Goal: Task Accomplishment & Management: Complete application form

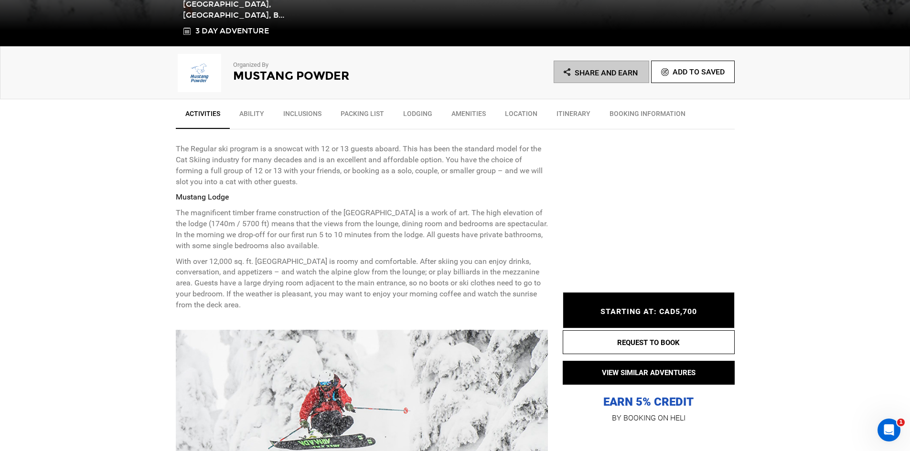
scroll to position [334, 0]
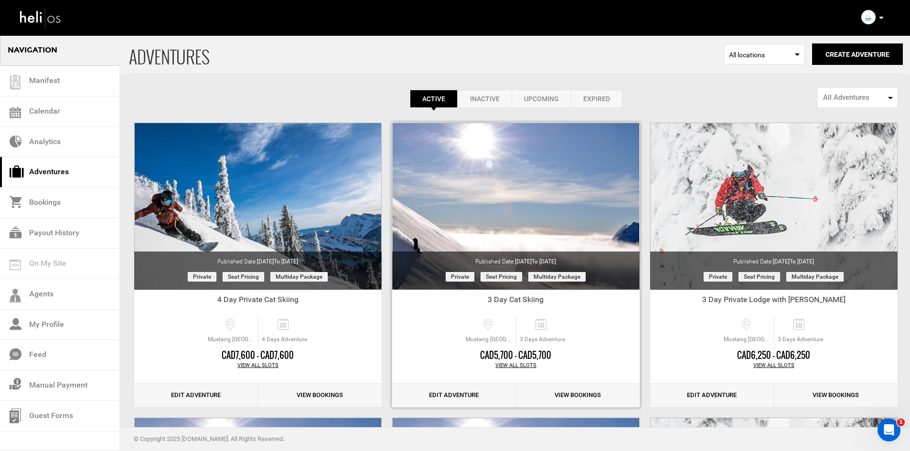
click at [505, 363] on div "View All Slots" at bounding box center [515, 366] width 247 height 8
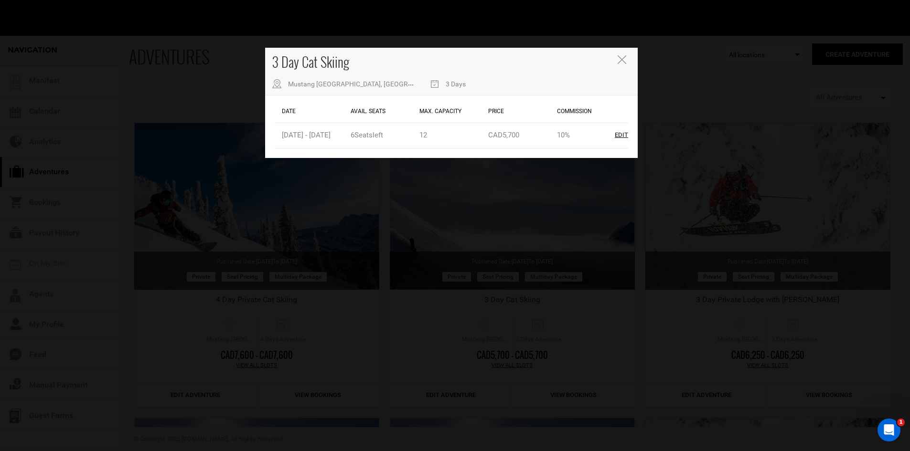
click at [624, 62] on icon "Close" at bounding box center [622, 59] width 9 height 9
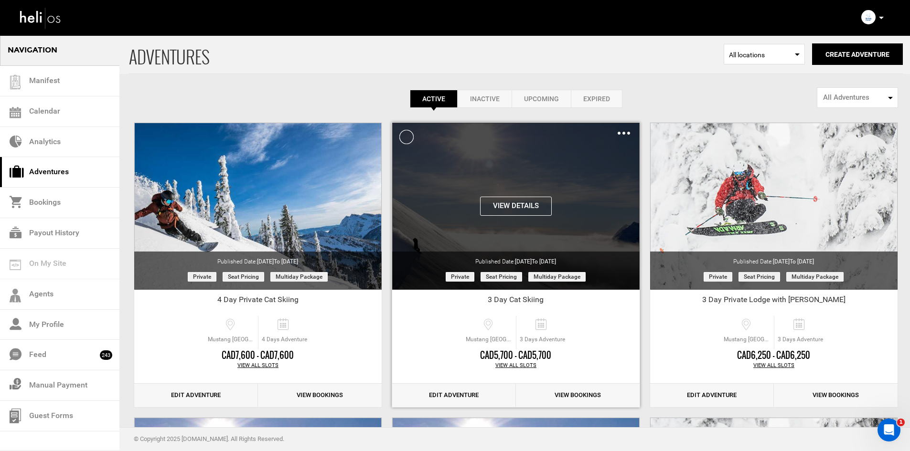
click at [628, 135] on div "Clone De-Activate Share Delete" at bounding box center [624, 133] width 12 height 11
click at [623, 132] on img at bounding box center [624, 133] width 12 height 3
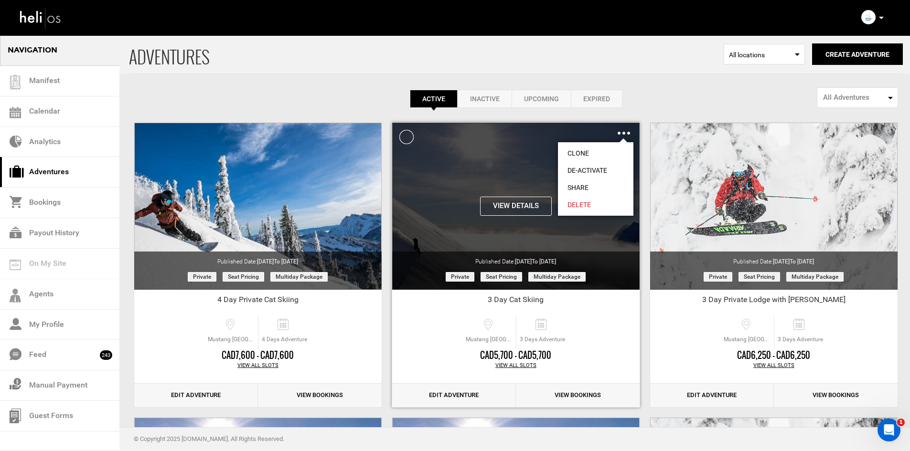
click at [612, 150] on link "Clone" at bounding box center [595, 153] width 75 height 17
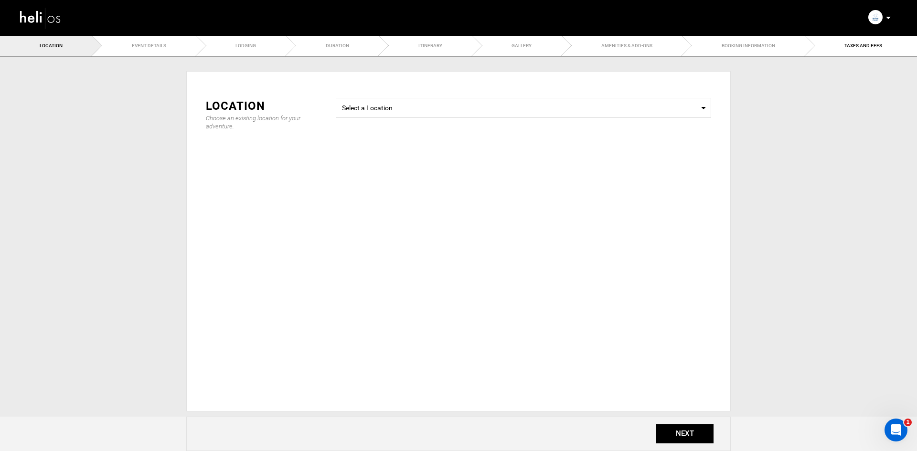
type input "Copy of 3 Day Cat Skiing"
checkbox input "true"
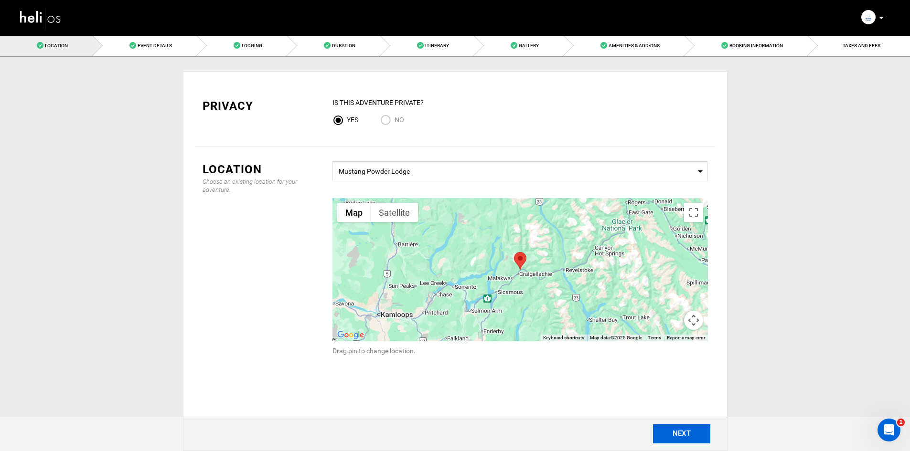
click at [685, 431] on button "NEXT" at bounding box center [681, 434] width 57 height 19
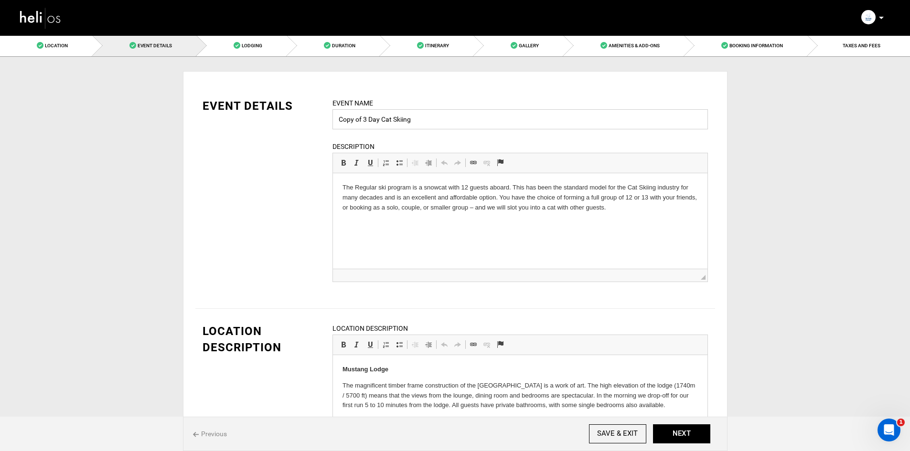
click at [362, 118] on input "Copy of 3 Day Cat Skiing" at bounding box center [519, 119] width 375 height 20
drag, startPoint x: 364, startPoint y: 119, endPoint x: 338, endPoint y: 121, distance: 26.3
click at [338, 121] on input "Copy of 3 Day Cat Skiing" at bounding box center [519, 119] width 375 height 20
type input "Rob Kraus - 3 Day Cat Skiing"
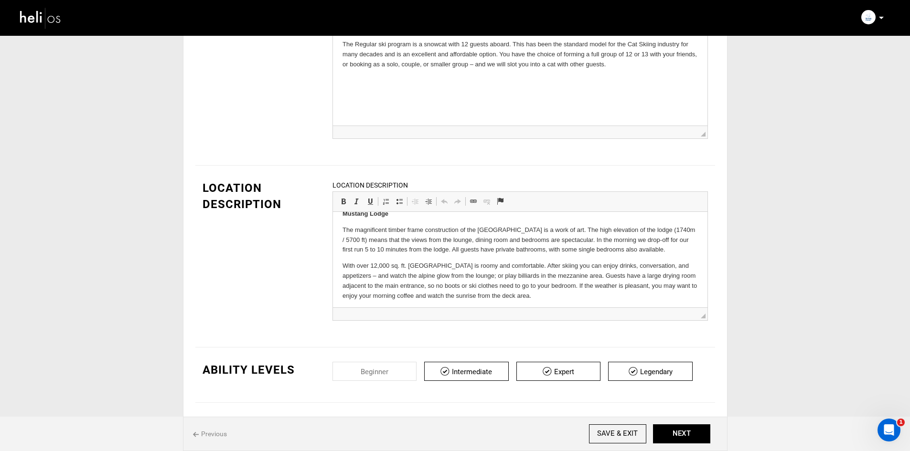
scroll to position [15, 0]
click at [679, 430] on button "NEXT" at bounding box center [681, 434] width 57 height 19
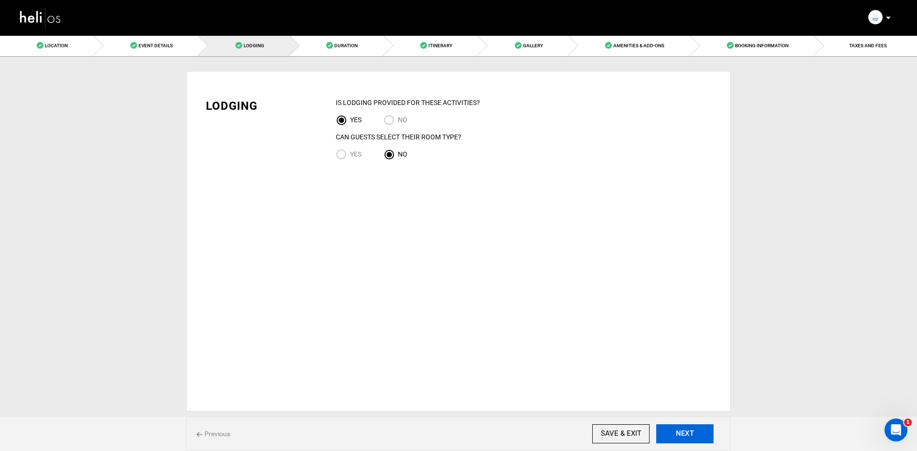
click at [672, 430] on button "NEXT" at bounding box center [684, 434] width 57 height 19
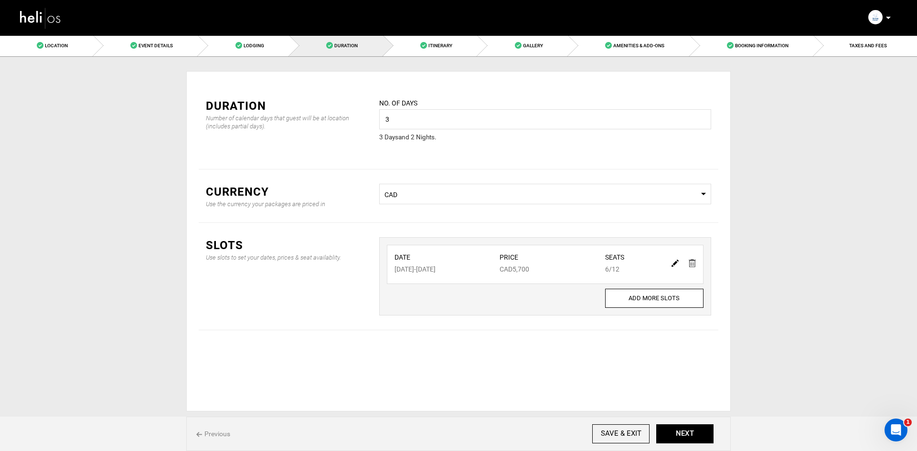
click at [676, 263] on img at bounding box center [675, 263] width 7 height 7
type input "01/06/2026"
type input "01/08/2026"
type input "5700"
type input "12"
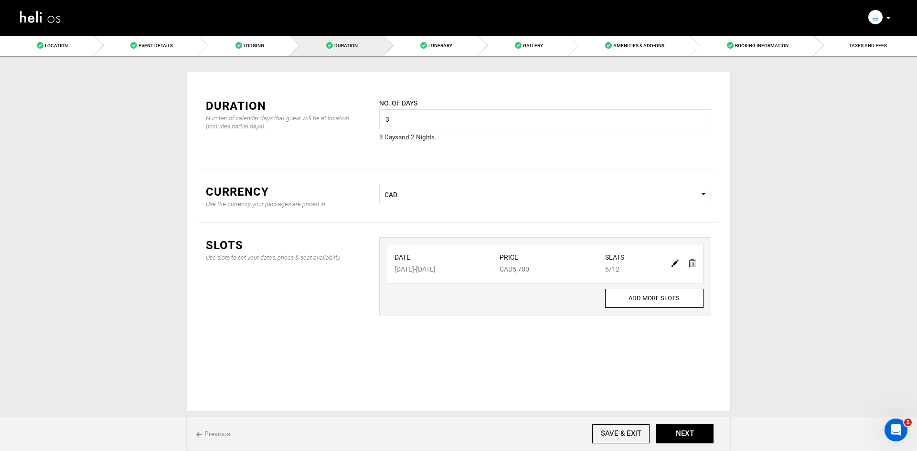
type input "6"
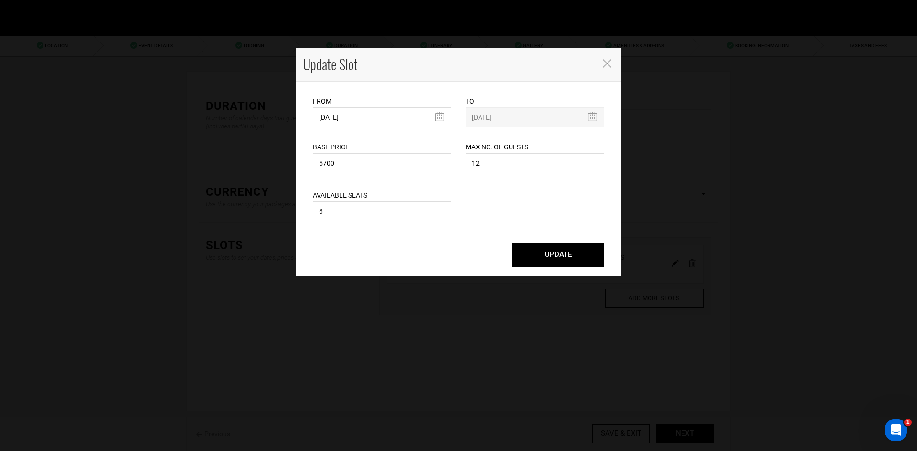
click at [609, 62] on icon "Close" at bounding box center [607, 63] width 9 height 9
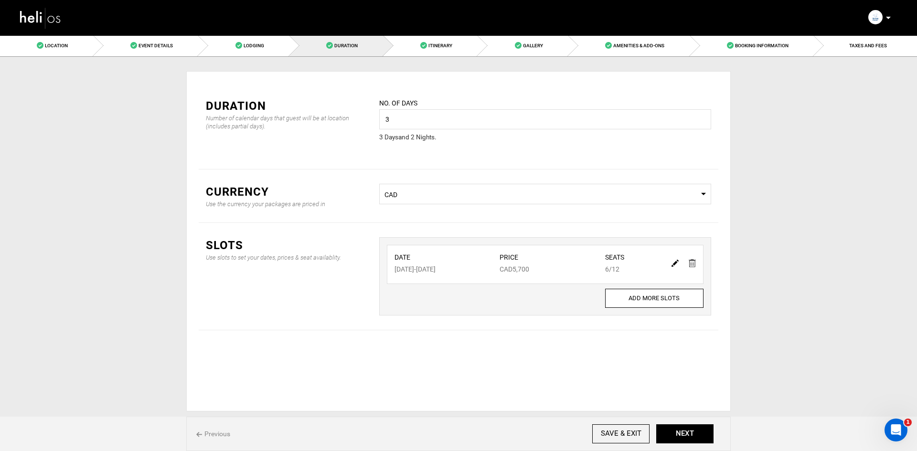
click at [31, 22] on img at bounding box center [40, 17] width 43 height 25
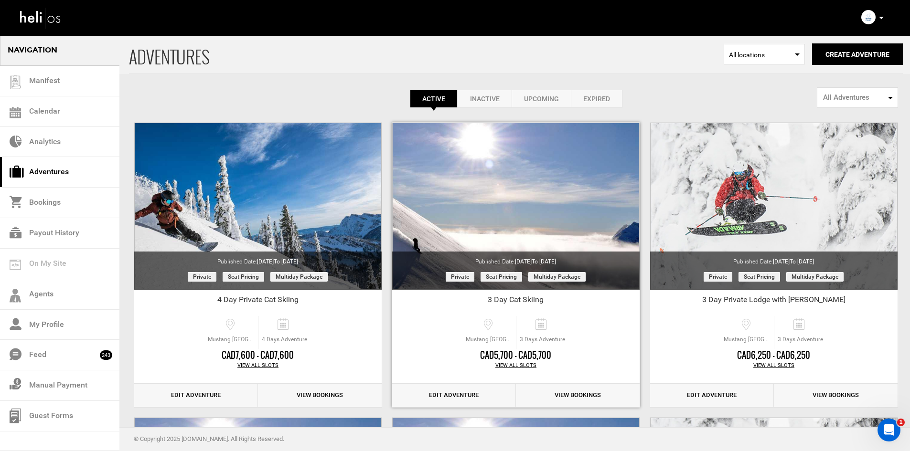
click at [516, 367] on div "View All Slots" at bounding box center [515, 366] width 247 height 8
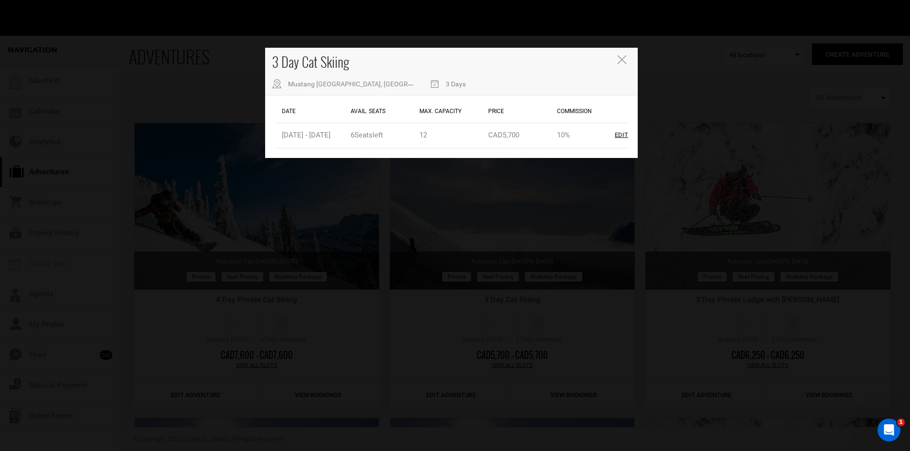
click at [625, 59] on icon "Close" at bounding box center [622, 59] width 9 height 9
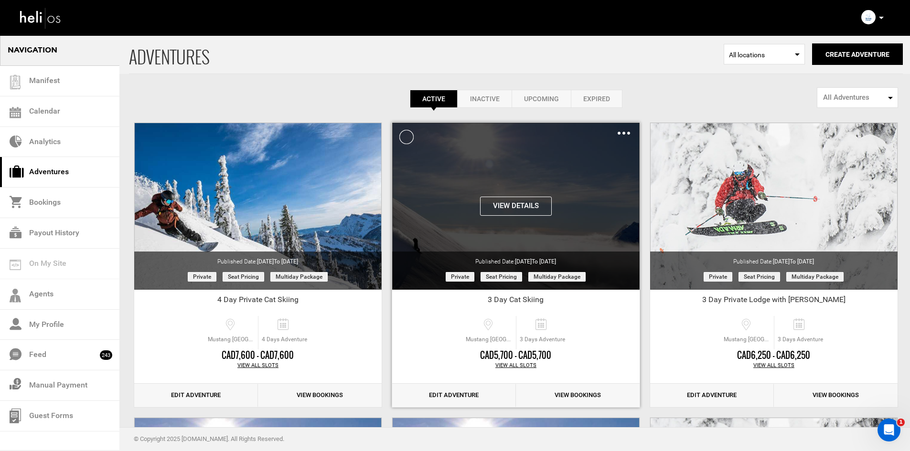
click at [624, 134] on img at bounding box center [624, 133] width 12 height 3
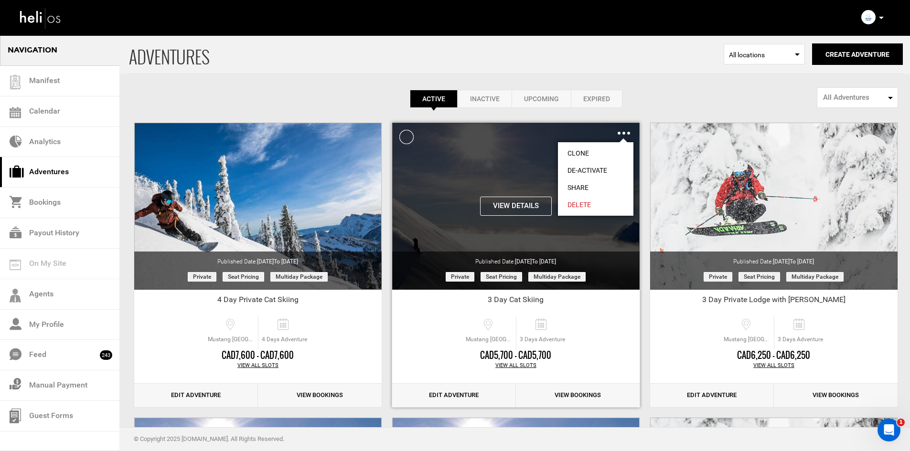
click at [585, 185] on link "Share" at bounding box center [595, 187] width 75 height 17
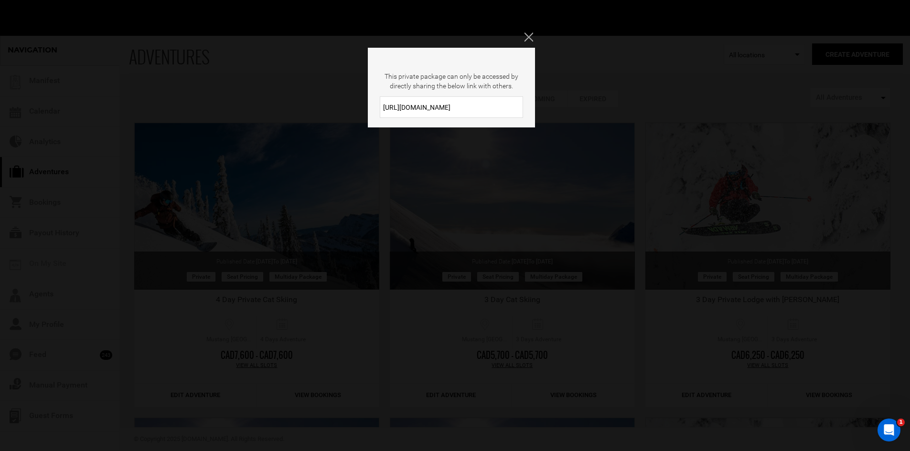
click at [452, 111] on input "https://heli.life/K6s9aE" at bounding box center [451, 106] width 143 height 21
